Goal: Task Accomplishment & Management: Manage account settings

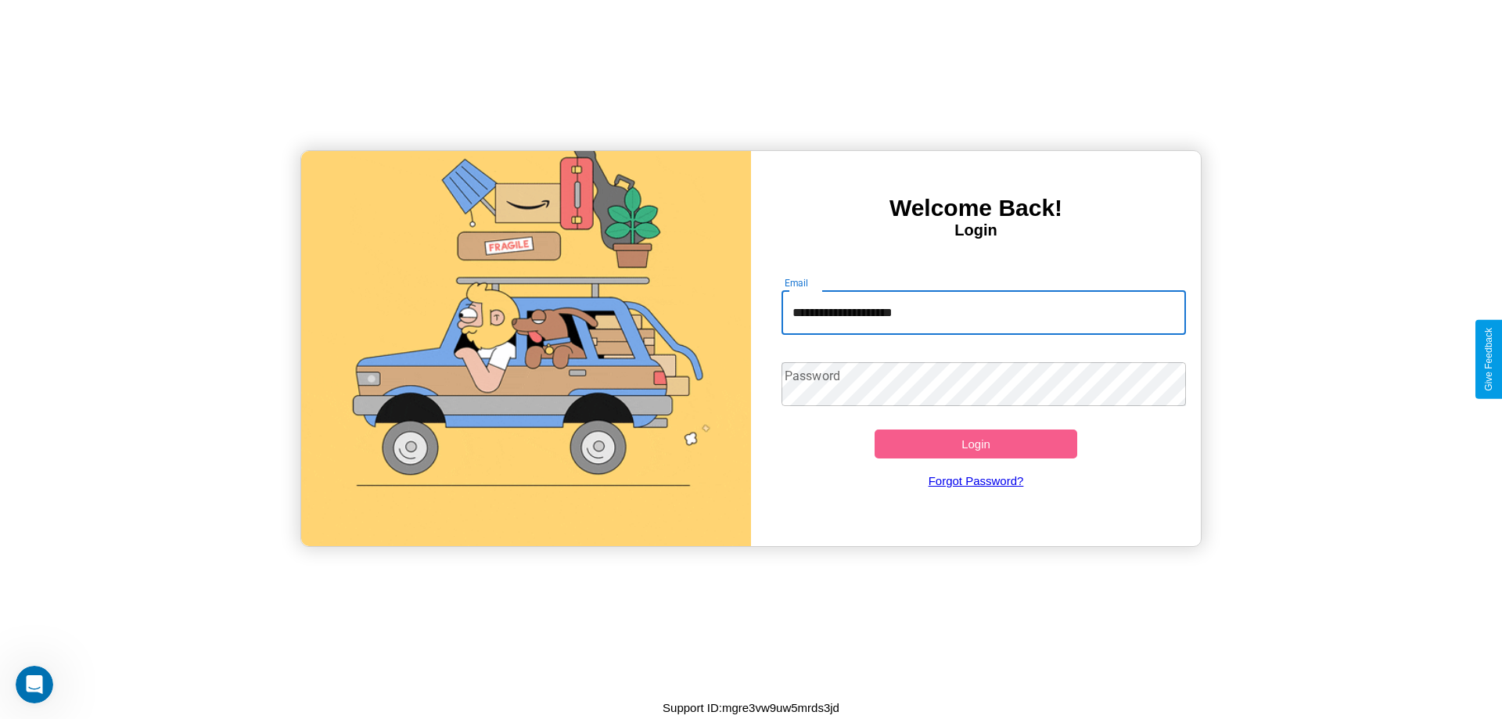
type input "**********"
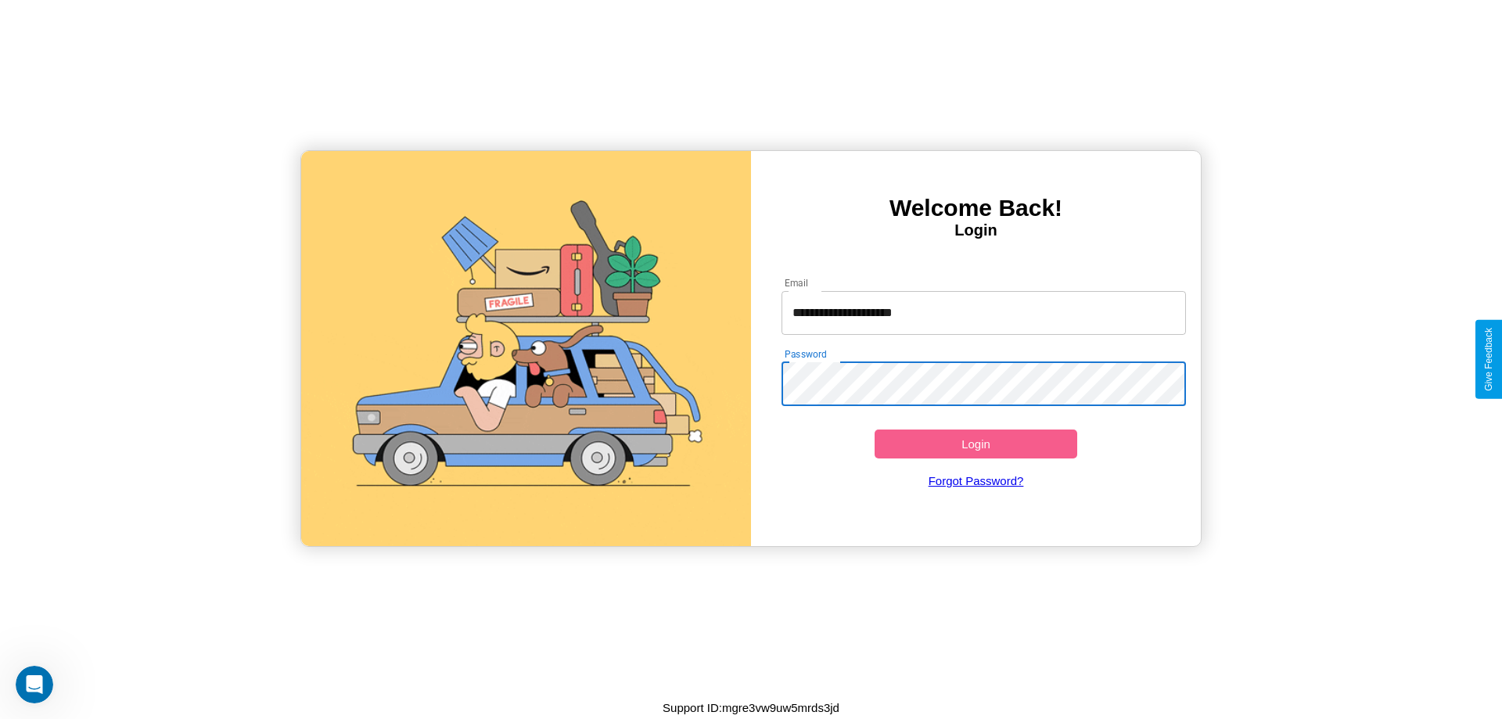
click at [975, 443] on button "Login" at bounding box center [975, 443] width 203 height 29
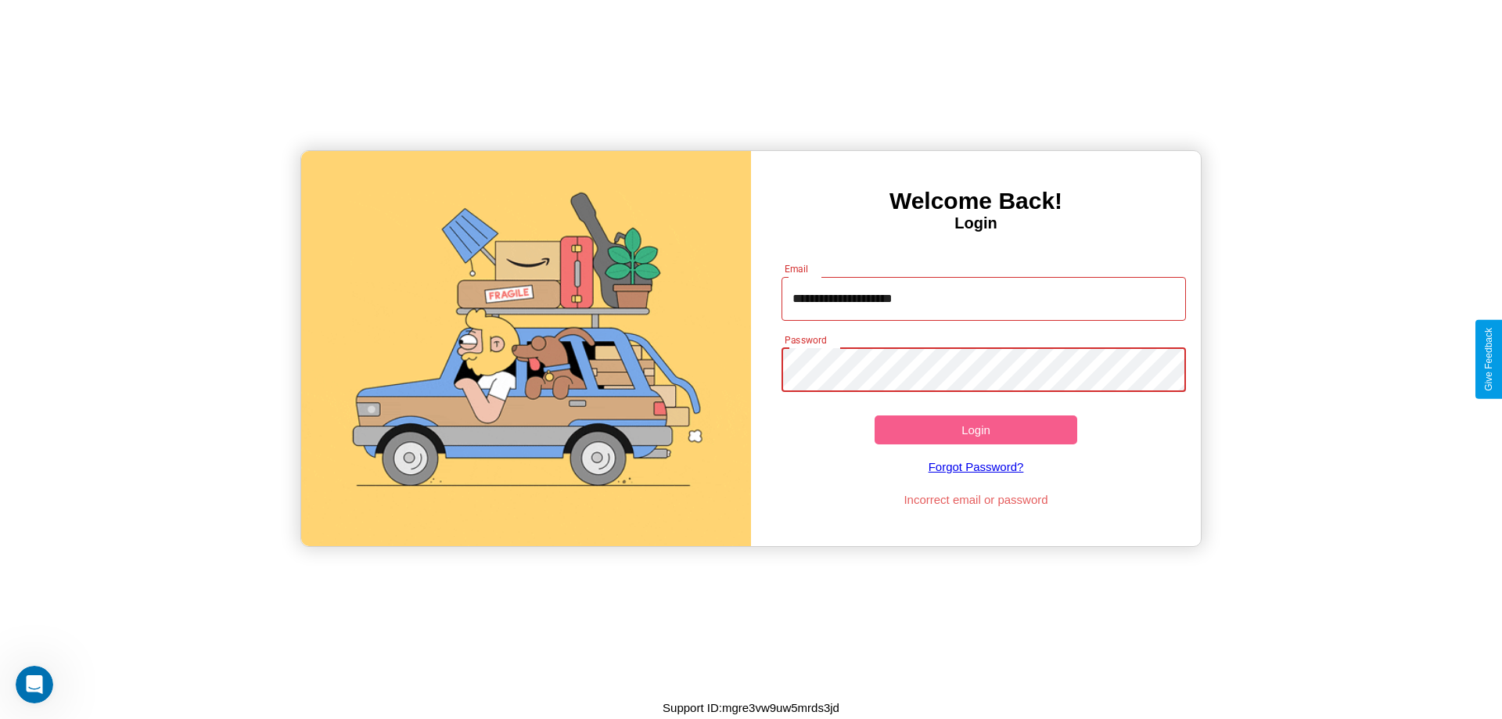
click at [975, 429] on button "Login" at bounding box center [975, 429] width 203 height 29
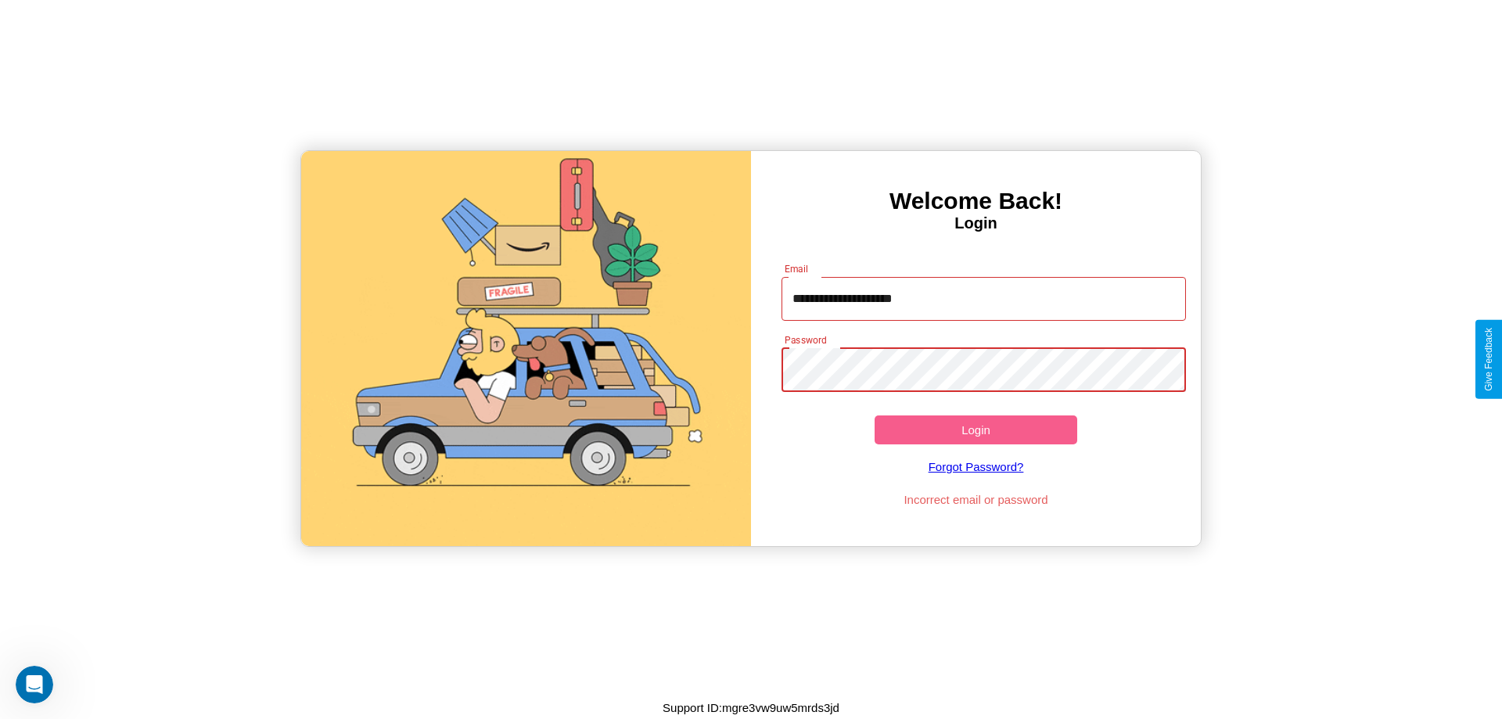
click at [975, 429] on button "Login" at bounding box center [975, 429] width 203 height 29
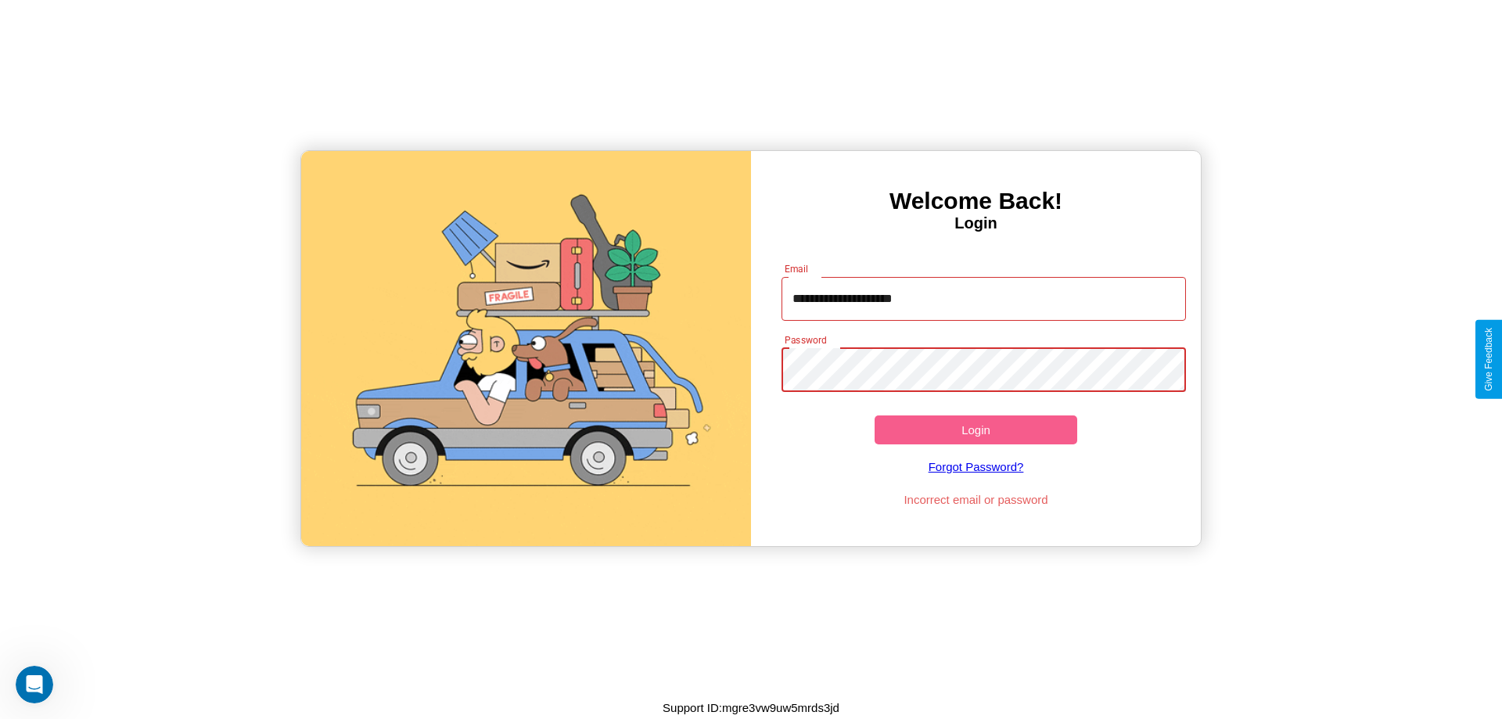
click at [975, 429] on button "Login" at bounding box center [975, 429] width 203 height 29
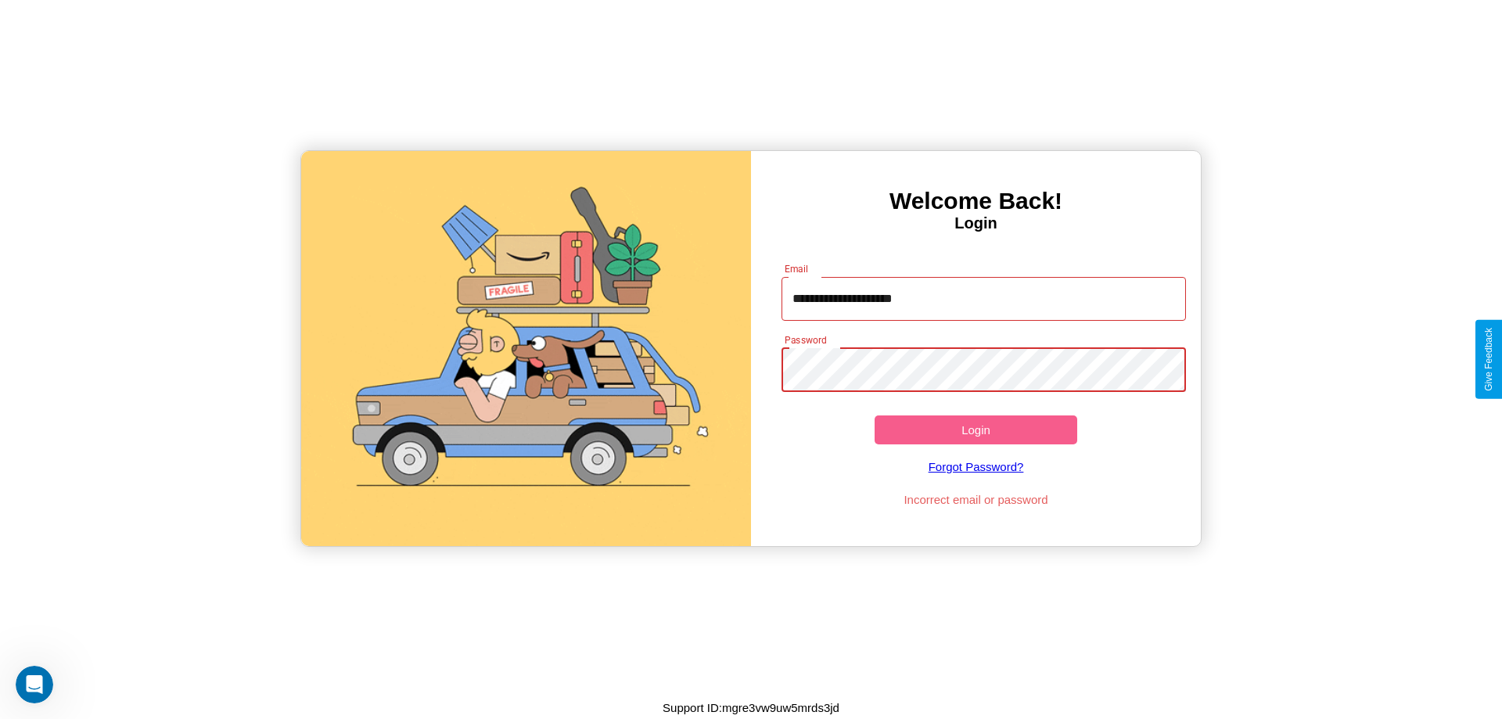
click at [975, 429] on button "Login" at bounding box center [975, 429] width 203 height 29
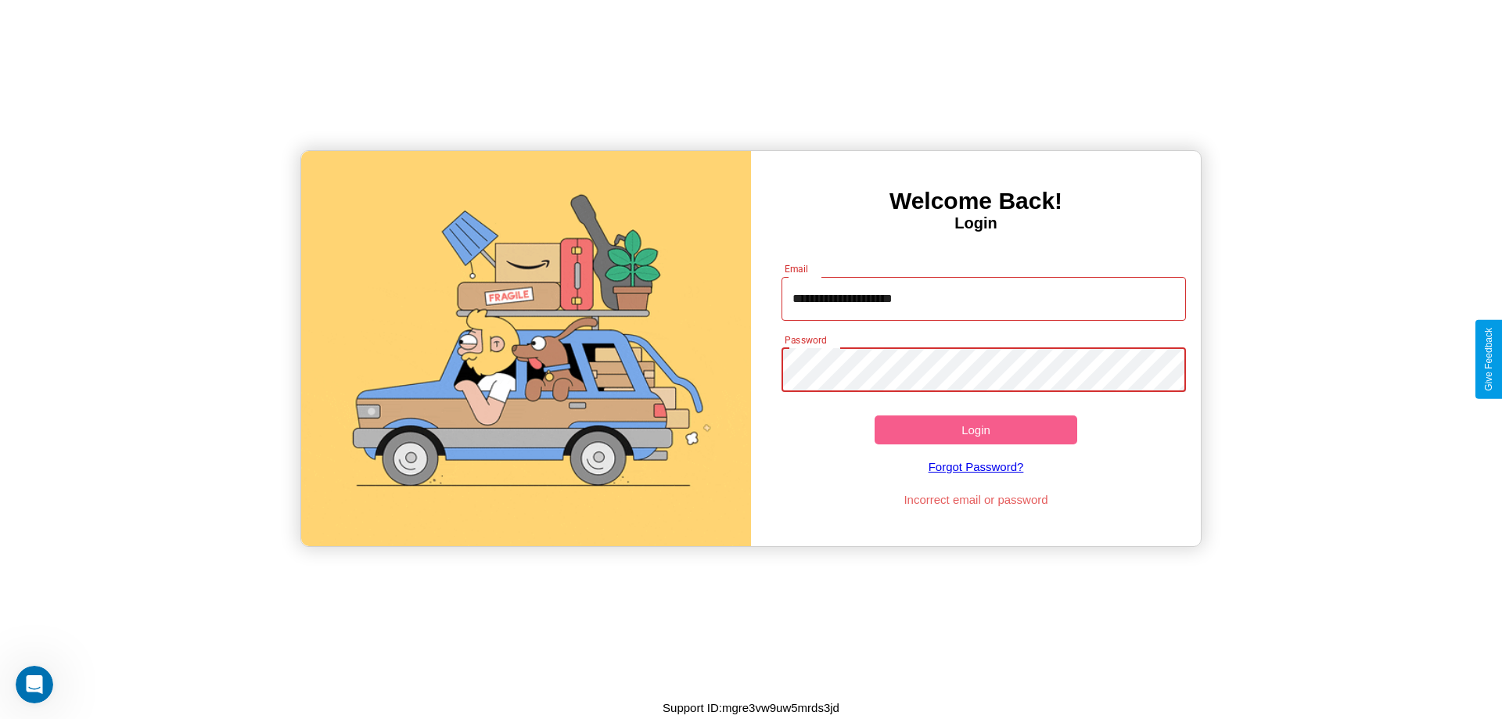
click at [975, 429] on button "Login" at bounding box center [975, 429] width 203 height 29
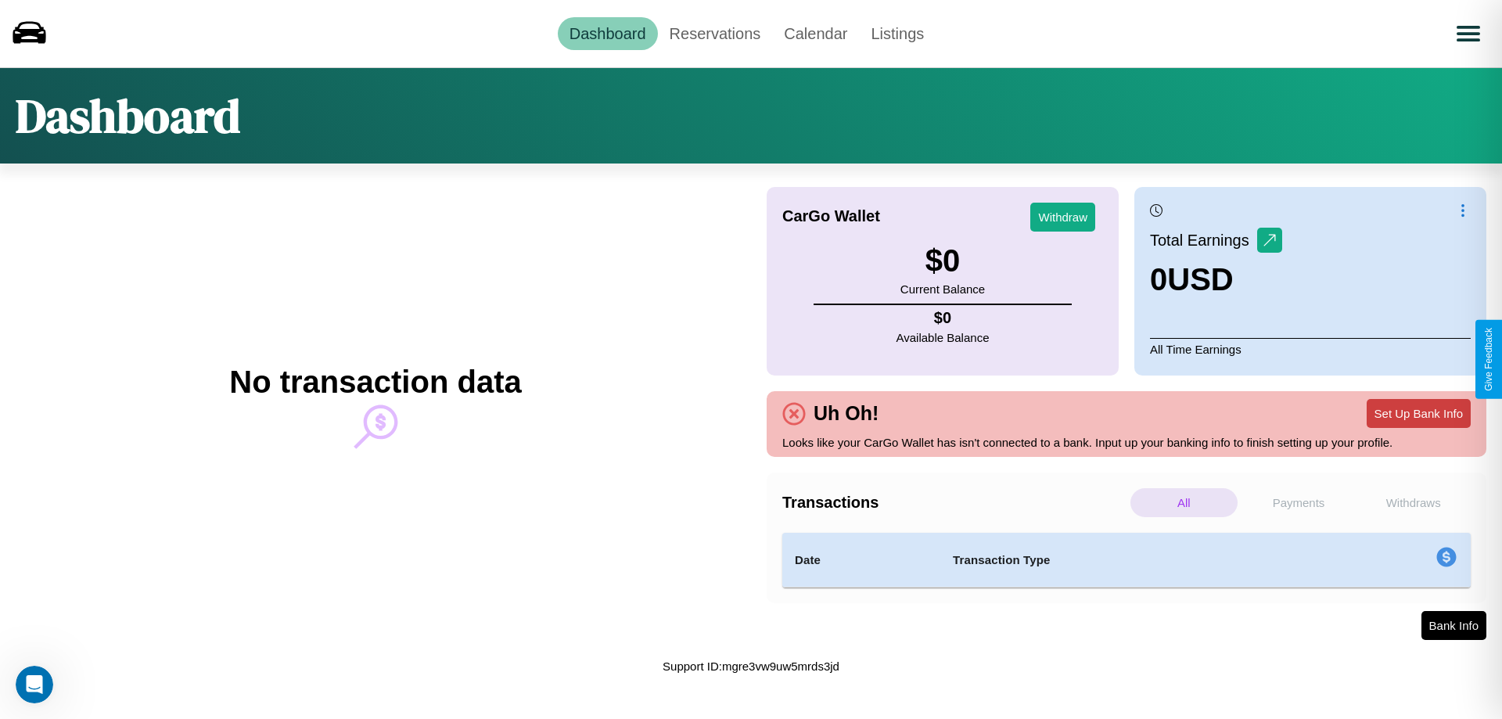
click at [1418, 413] on button "Set Up Bank Info" at bounding box center [1418, 413] width 104 height 29
